Goal: Check status: Check status

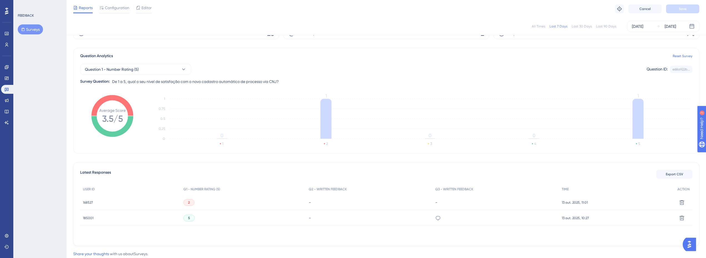
scroll to position [47, 0]
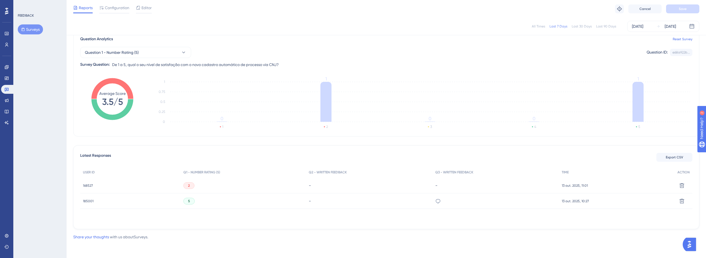
click at [282, 45] on div "Question 1 - Number Rating (5) Question ID: e68a922b... Copy Survey Question: D…" at bounding box center [386, 55] width 613 height 26
